Goal: Information Seeking & Learning: Learn about a topic

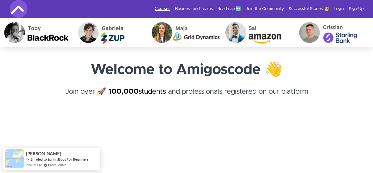
click at [163, 10] on link "Courses" at bounding box center [163, 9] width 16 height 6
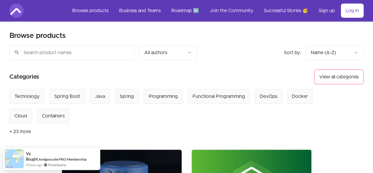
click at [81, 54] on input "search" at bounding box center [71, 52] width 125 height 15
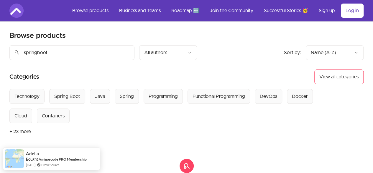
type input "springboot"
click at [74, 97] on div "Spring Boot" at bounding box center [67, 96] width 26 height 7
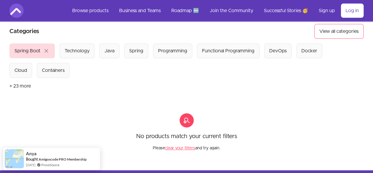
scroll to position [43, 0]
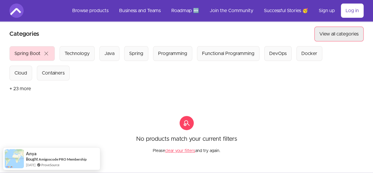
click at [337, 34] on button "View all categories" at bounding box center [338, 34] width 49 height 15
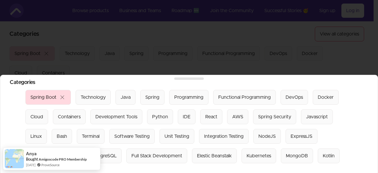
click at [38, 94] on div "Spring Boot" at bounding box center [43, 97] width 26 height 7
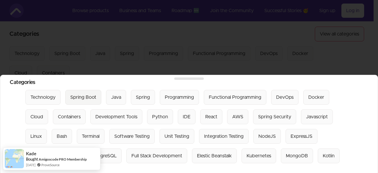
click at [85, 94] on div "Spring Boot" at bounding box center [83, 97] width 26 height 7
